Goal: Task Accomplishment & Management: Complete application form

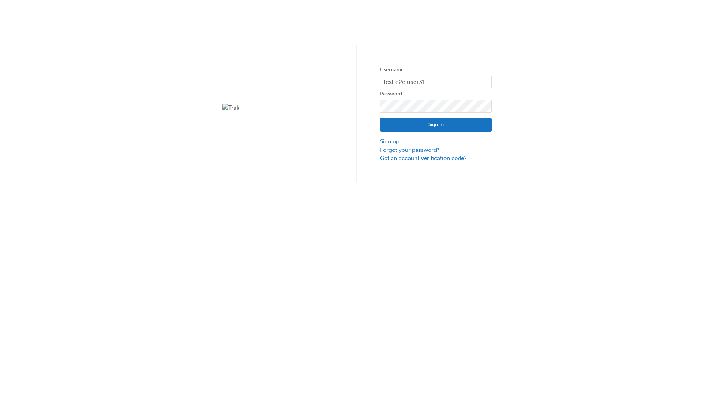
type input "test.e2e.user31"
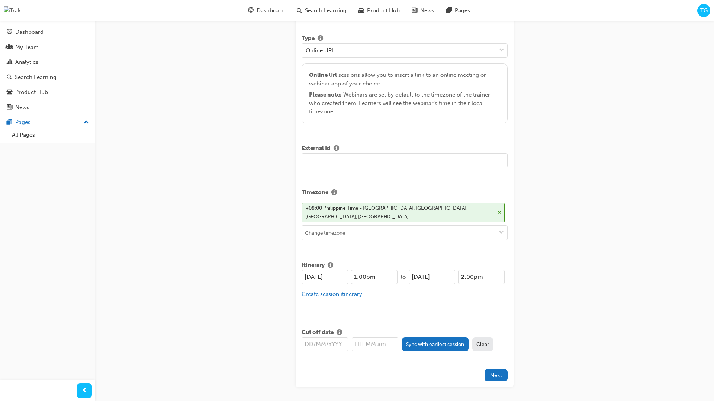
type input "Title for testing purposes"
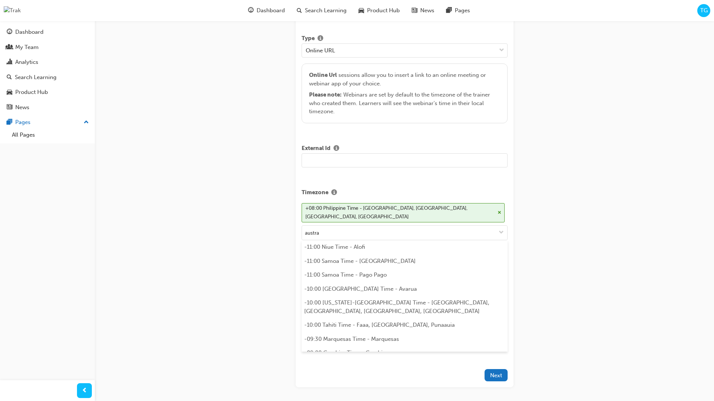
scroll to position [162, 0]
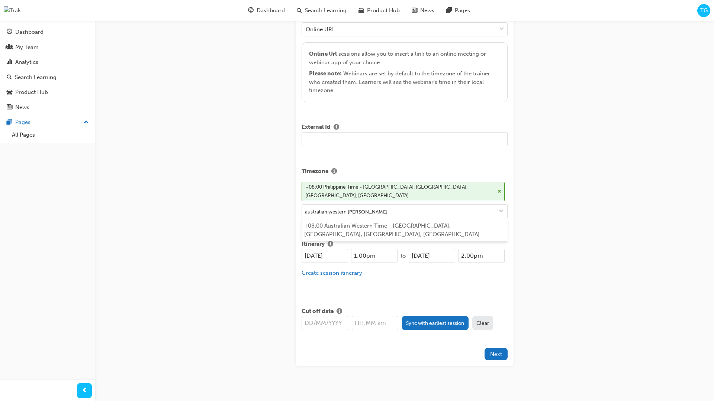
type input "australian western time"
type input "[DATE]"
type input "1:00pm"
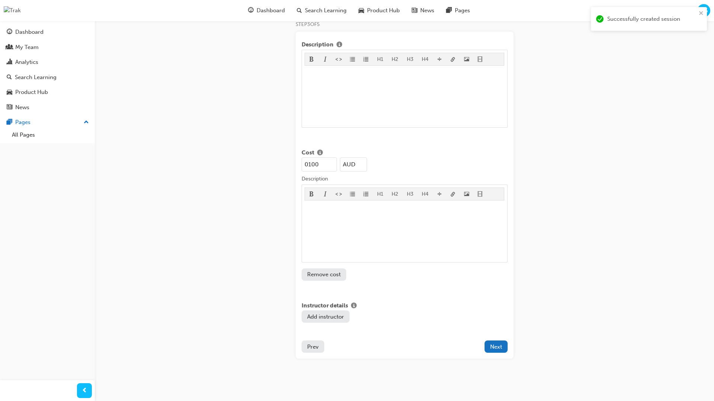
type input "100"
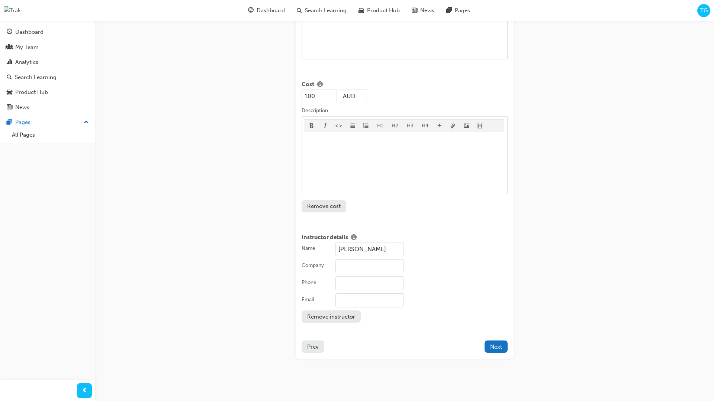
type input "[PERSON_NAME]"
type input "Test corporation"
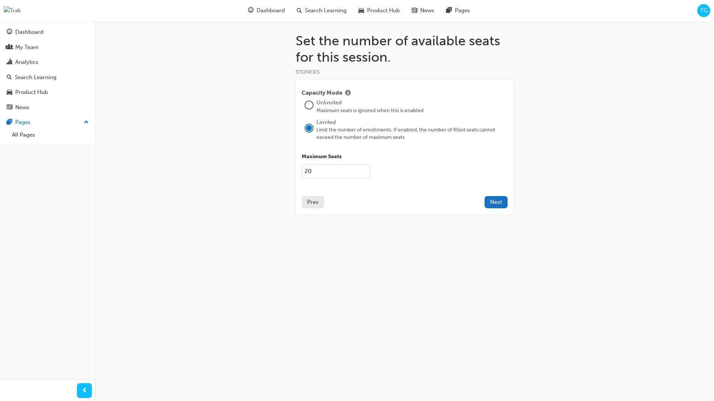
type input "2021"
